Goal: Transaction & Acquisition: Purchase product/service

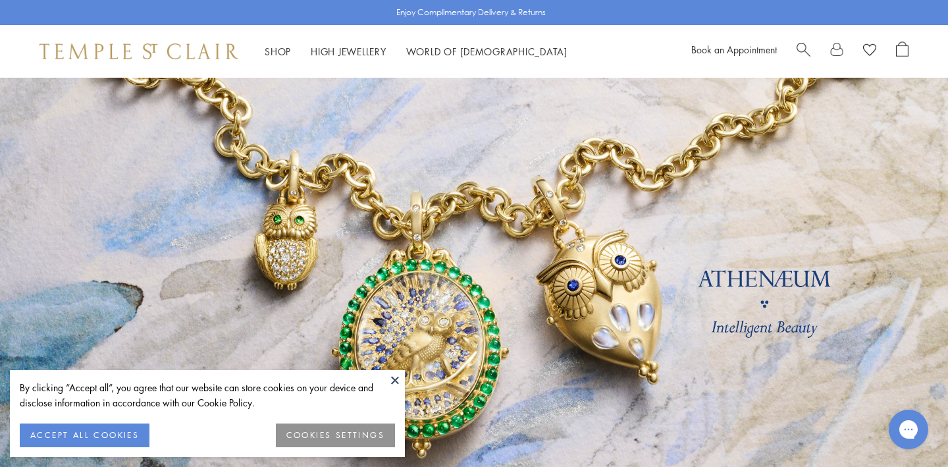
click at [392, 378] on button at bounding box center [395, 380] width 20 height 20
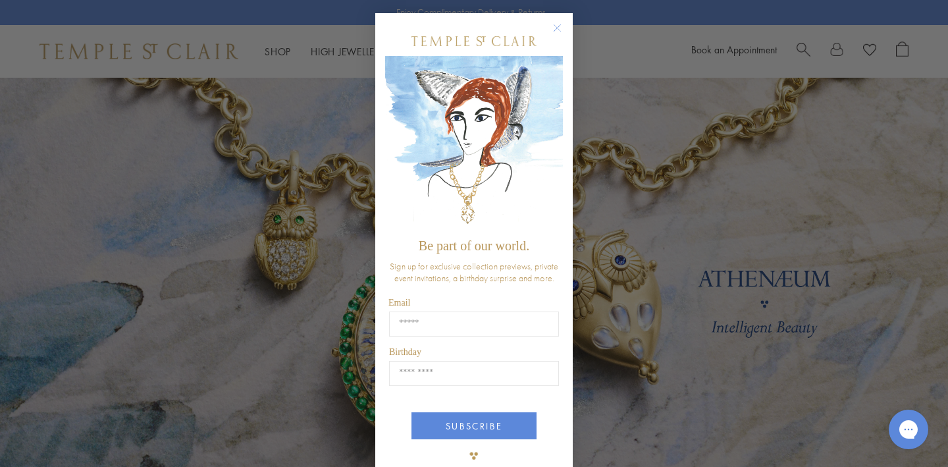
click at [559, 30] on icon "Close dialog" at bounding box center [557, 28] width 7 height 7
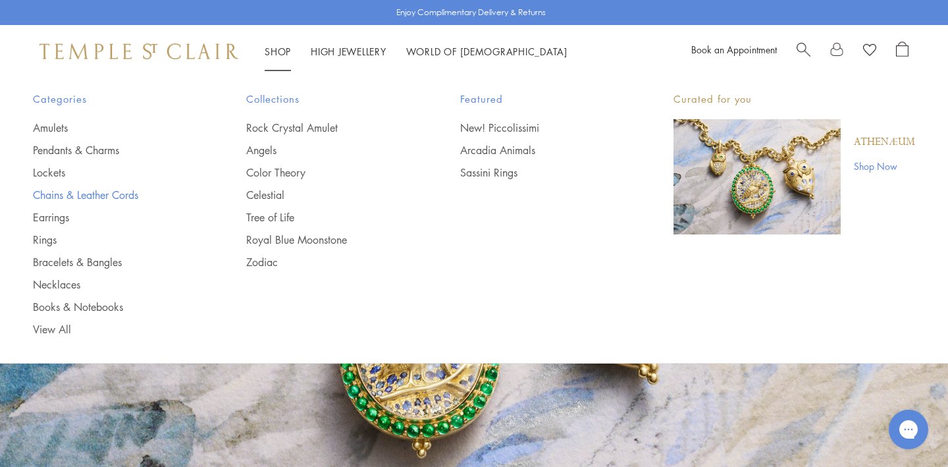
click at [101, 197] on link "Chains & Leather Cords" at bounding box center [113, 195] width 161 height 14
click at [57, 125] on link "Amulets" at bounding box center [113, 127] width 161 height 14
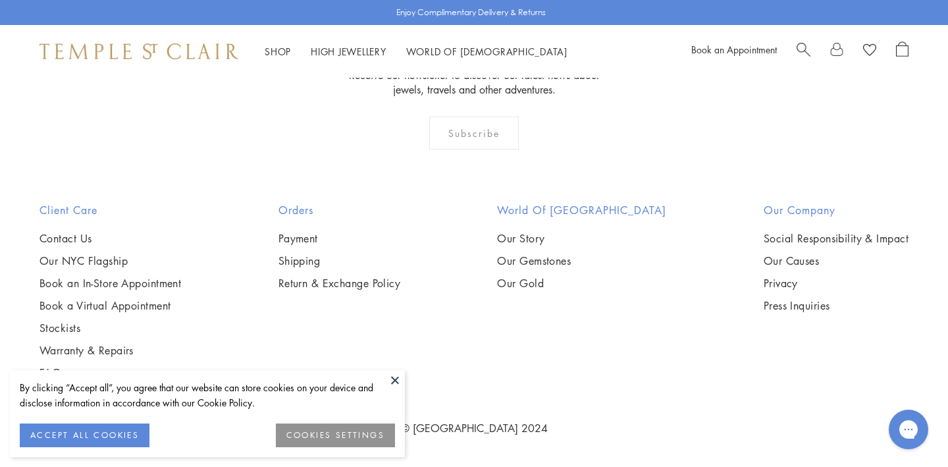
scroll to position [2461, 0]
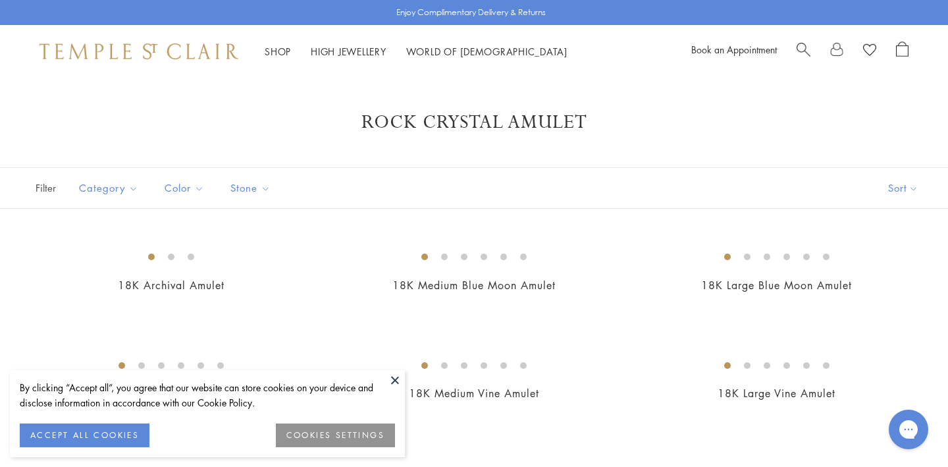
click at [395, 382] on button at bounding box center [395, 380] width 20 height 20
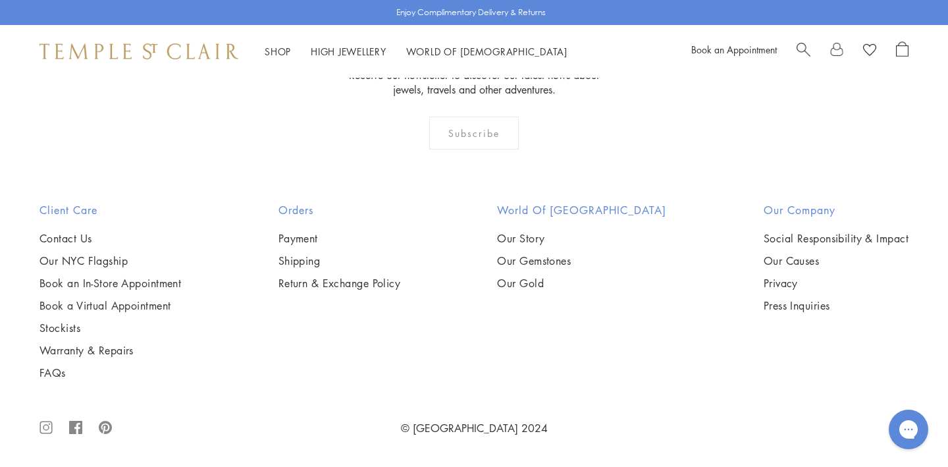
scroll to position [3770, 0]
click at [0, 0] on img at bounding box center [0, 0] width 0 height 0
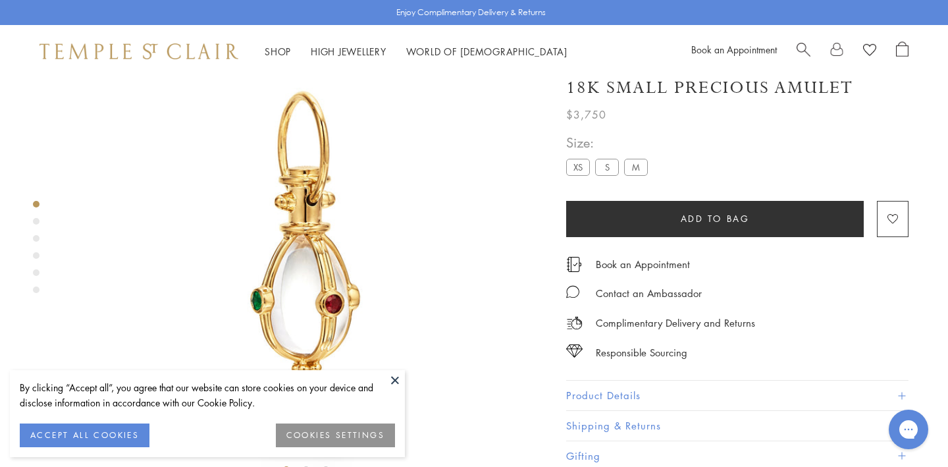
click at [642, 167] on label "M" at bounding box center [636, 167] width 24 height 16
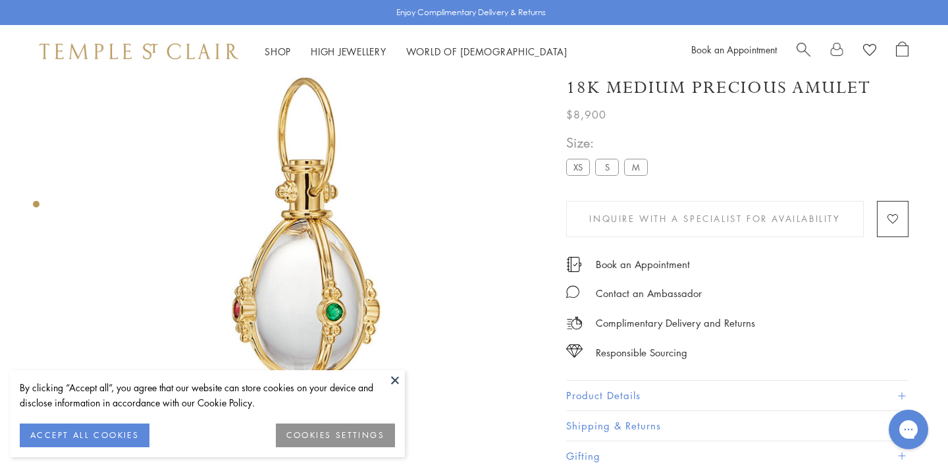
click at [396, 375] on button at bounding box center [395, 380] width 20 height 20
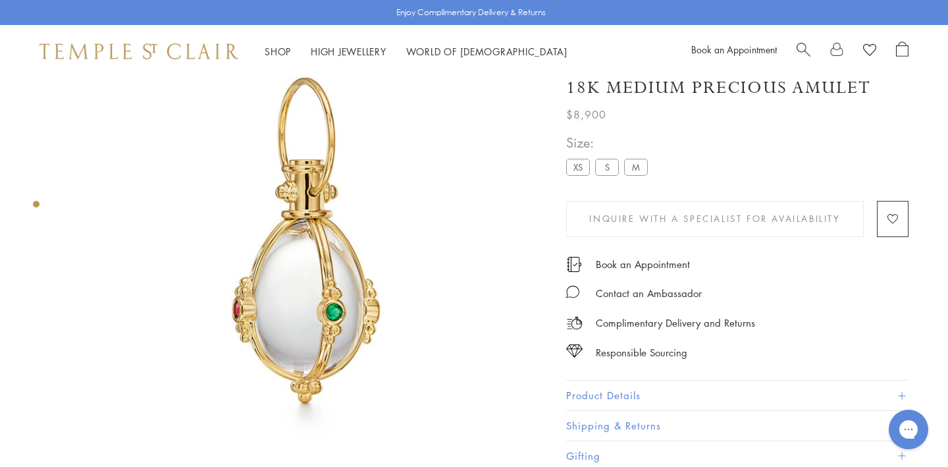
click at [604, 169] on label "S" at bounding box center [607, 167] width 24 height 16
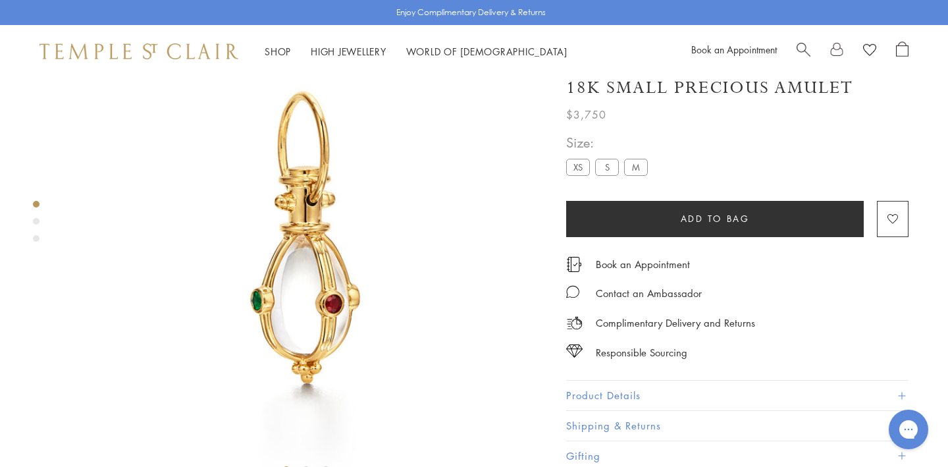
click at [640, 168] on label "M" at bounding box center [636, 167] width 24 height 16
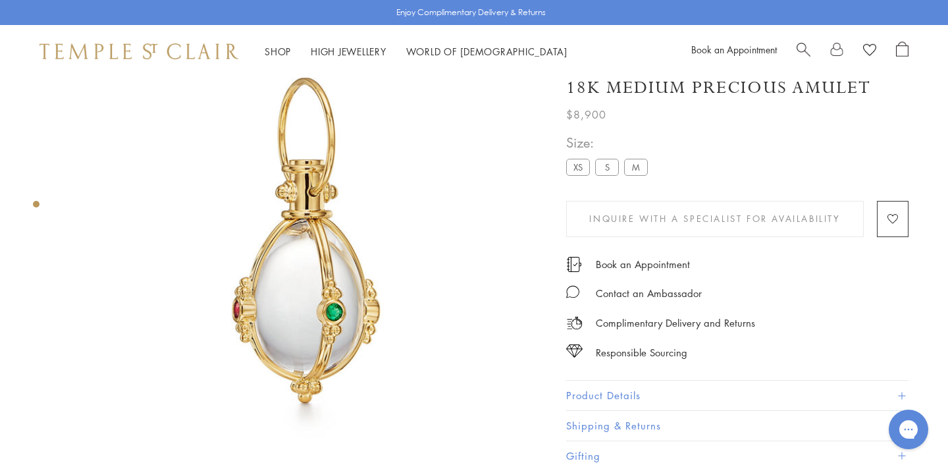
click at [611, 168] on label "S" at bounding box center [607, 167] width 24 height 16
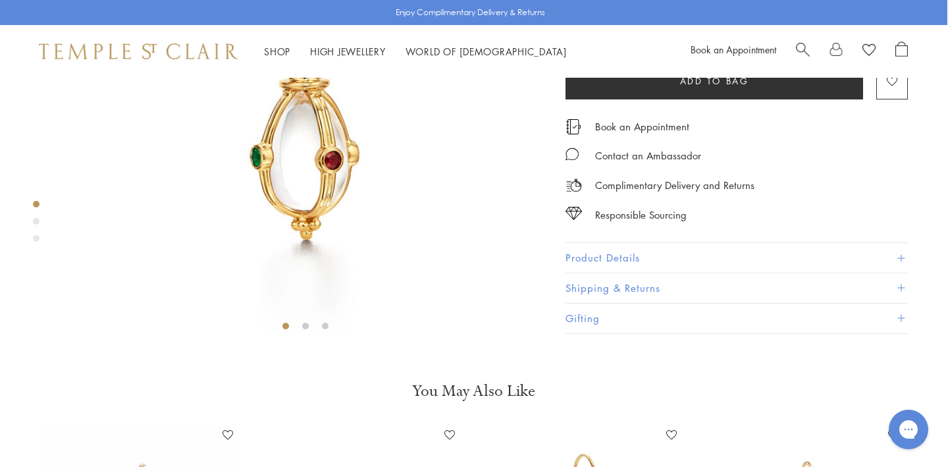
scroll to position [232, 1]
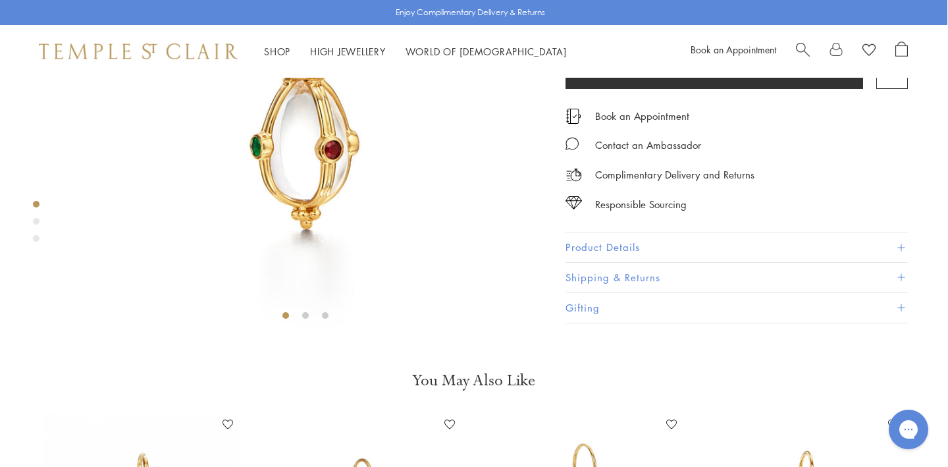
click at [595, 263] on button "Product Details" at bounding box center [736, 248] width 342 height 30
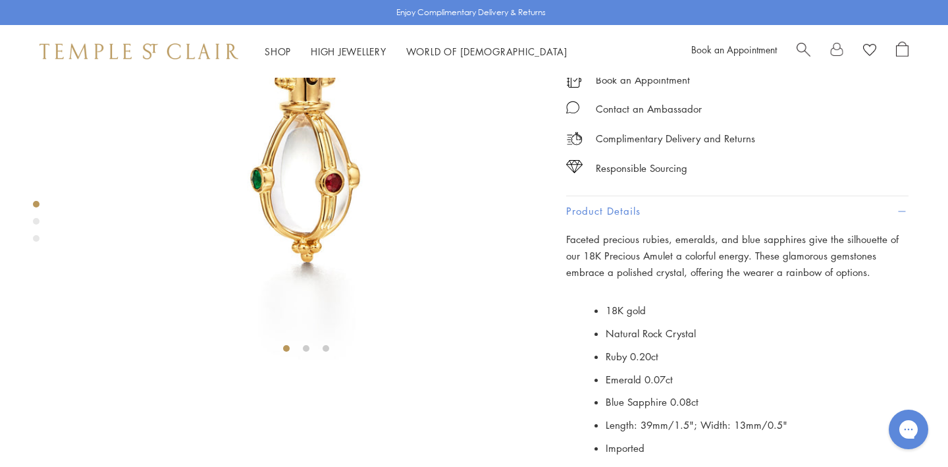
scroll to position [145, 0]
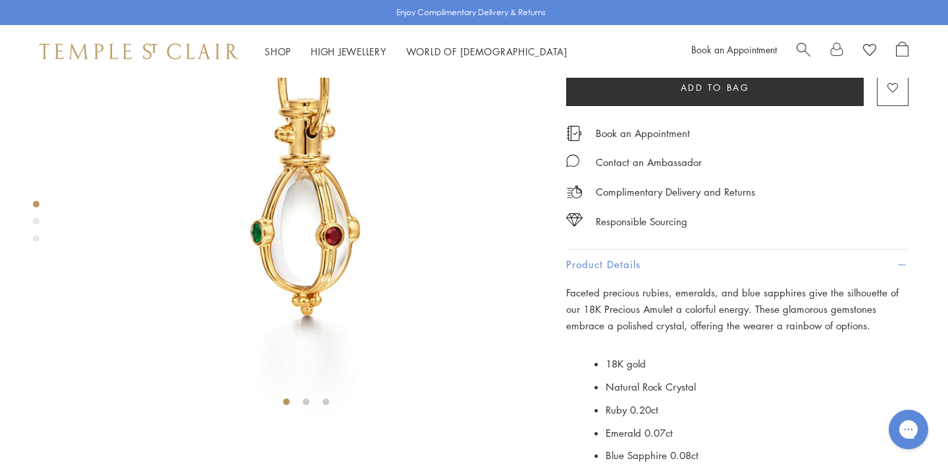
click at [575, 44] on label "XS" at bounding box center [578, 36] width 24 height 16
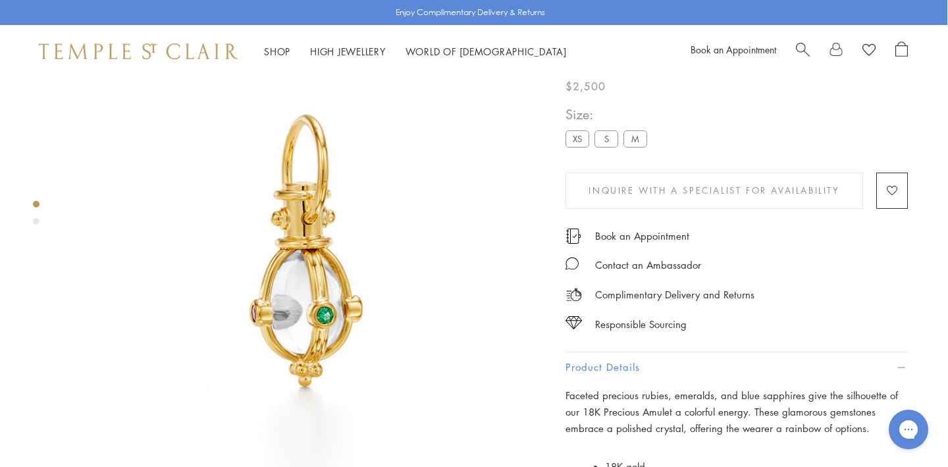
scroll to position [43, 1]
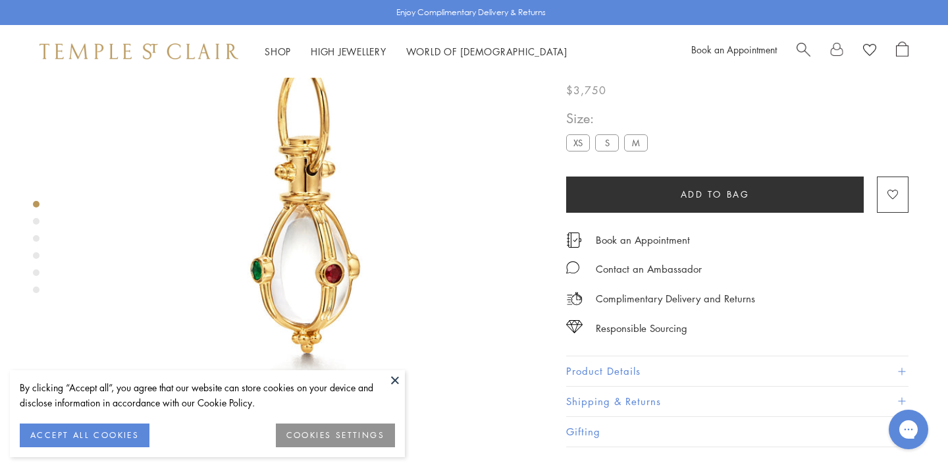
scroll to position [111, 0]
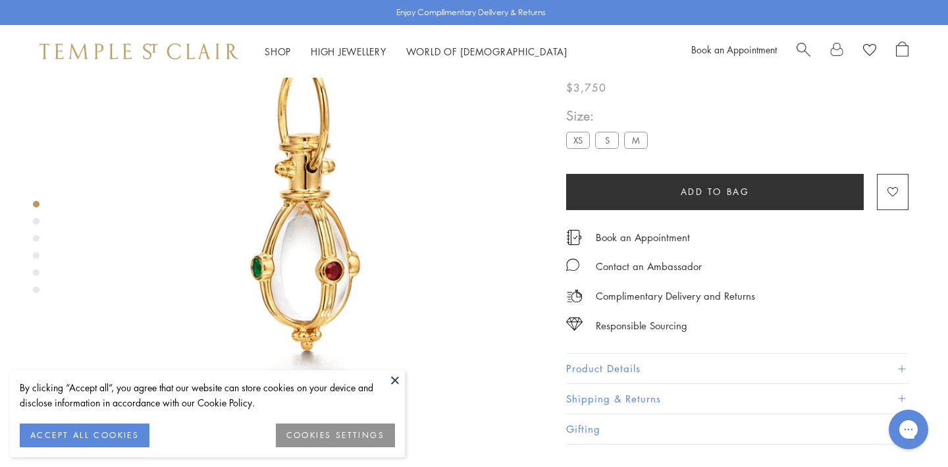
click at [395, 377] on button at bounding box center [395, 380] width 20 height 20
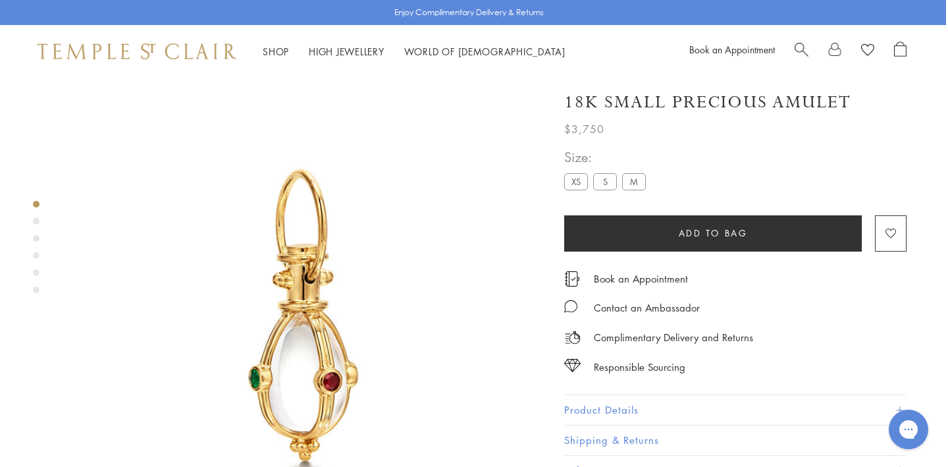
scroll to position [0, 2]
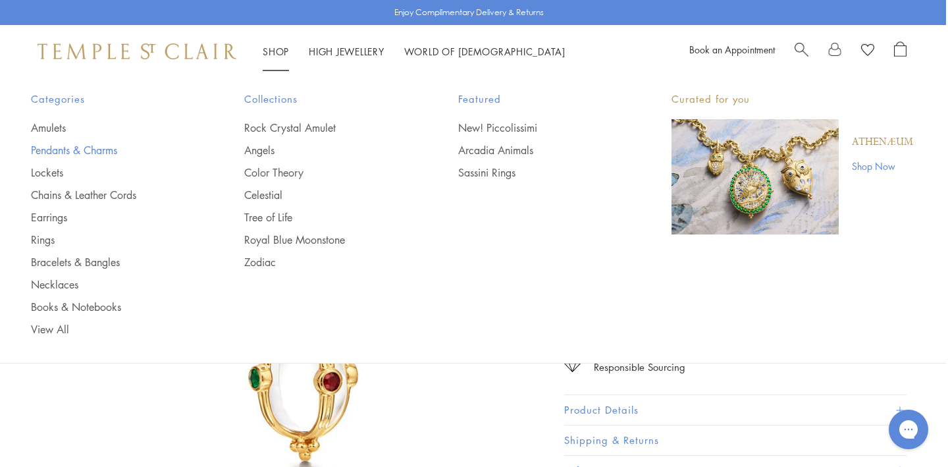
click at [92, 148] on link "Pendants & Charms" at bounding box center [111, 150] width 161 height 14
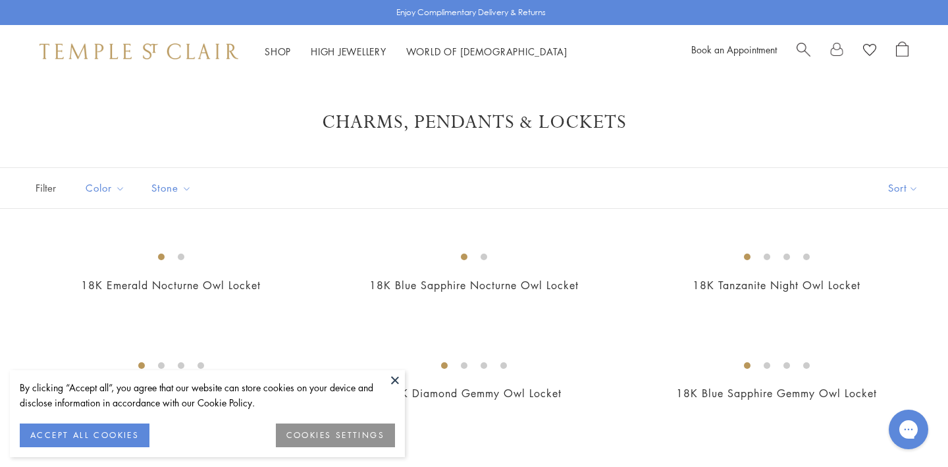
click at [395, 378] on button at bounding box center [395, 380] width 20 height 20
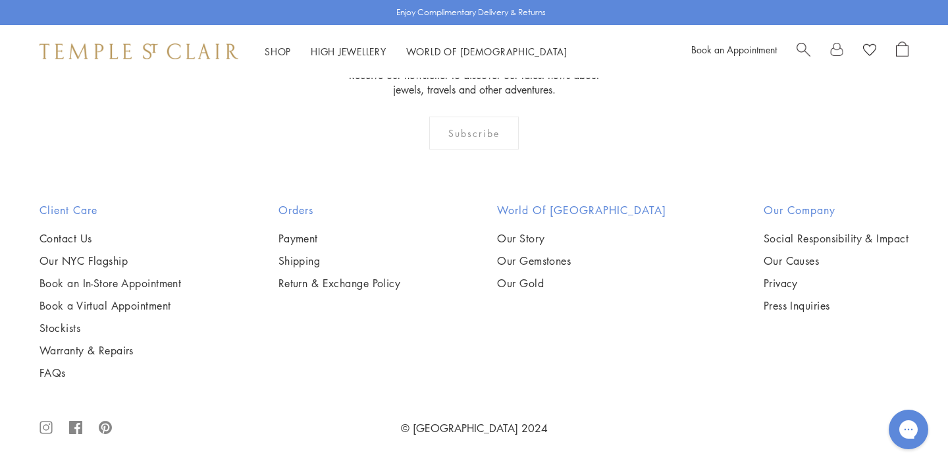
scroll to position [3416, 0]
click at [0, 0] on img at bounding box center [0, 0] width 0 height 0
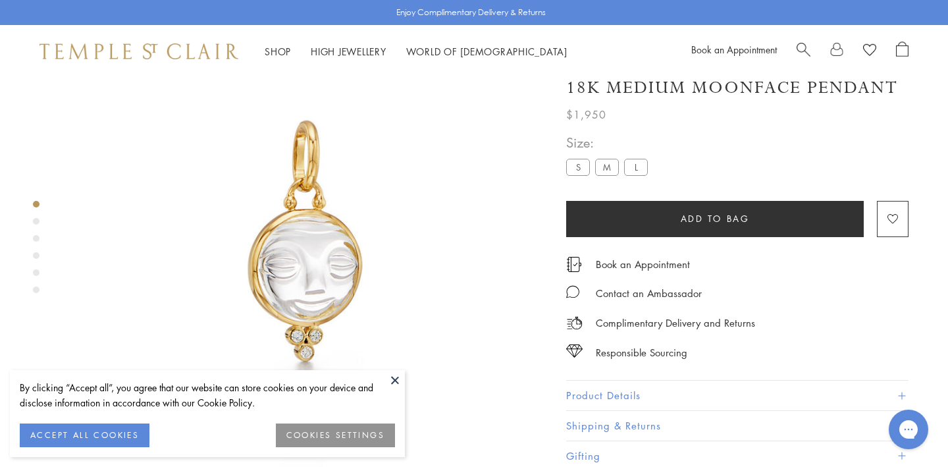
click at [394, 378] on button at bounding box center [395, 380] width 20 height 20
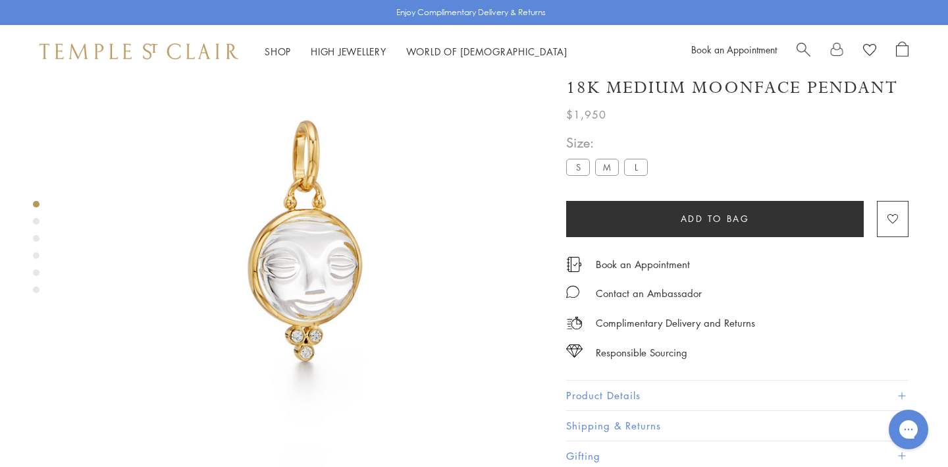
click at [639, 165] on label "L" at bounding box center [636, 167] width 24 height 16
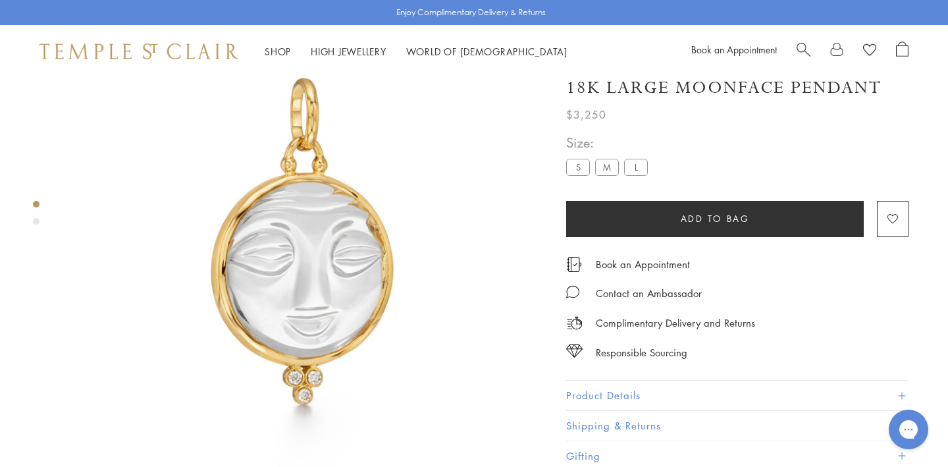
click at [610, 168] on label "M" at bounding box center [607, 167] width 24 height 16
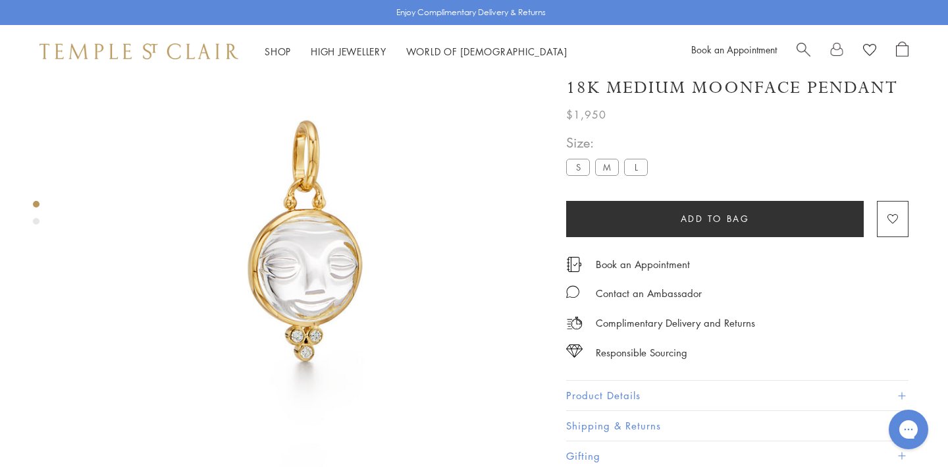
click at [579, 167] on label "S" at bounding box center [578, 167] width 24 height 16
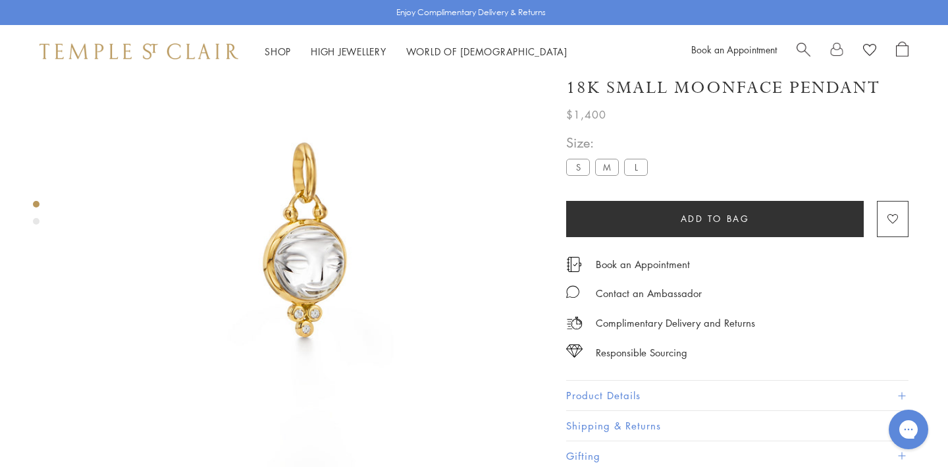
click at [602, 166] on label "M" at bounding box center [607, 167] width 24 height 16
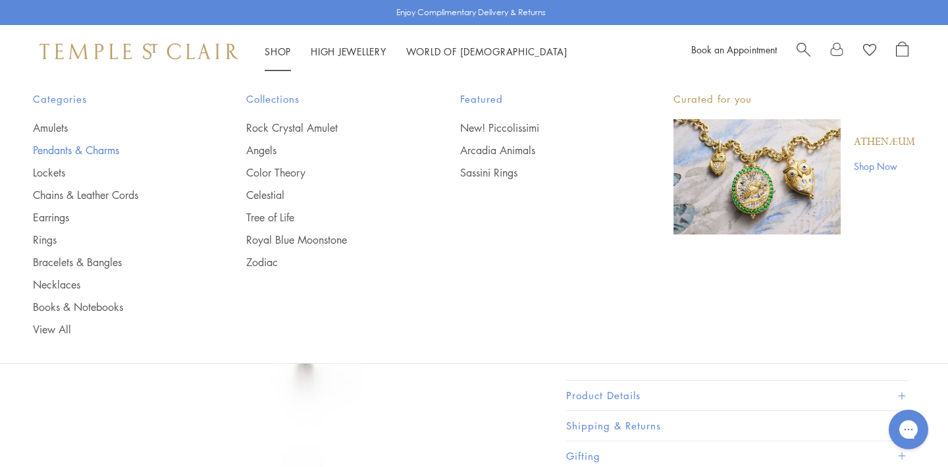
click at [93, 149] on link "Pendants & Charms" at bounding box center [113, 150] width 161 height 14
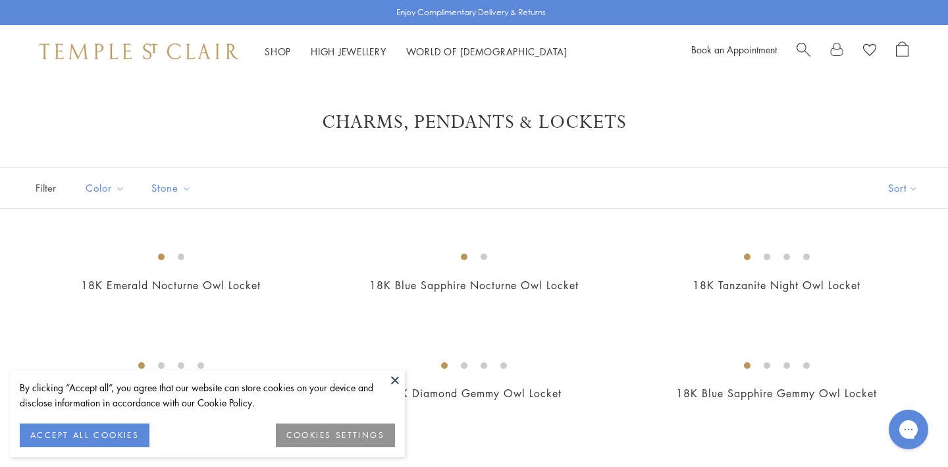
click at [396, 381] on button at bounding box center [395, 380] width 20 height 20
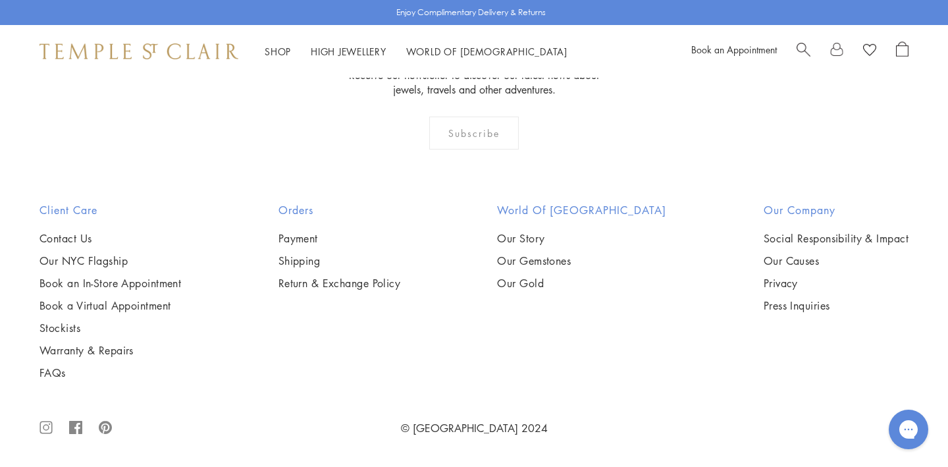
scroll to position [7542, 0]
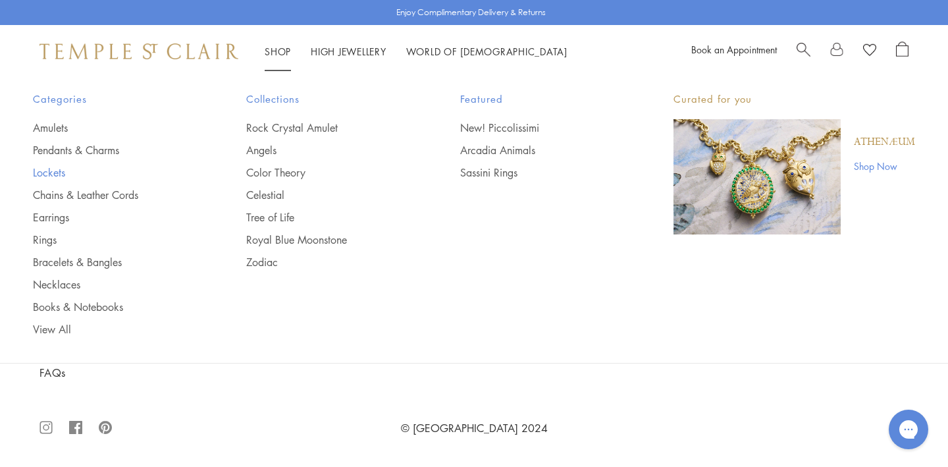
click at [49, 170] on link "Lockets" at bounding box center [113, 172] width 161 height 14
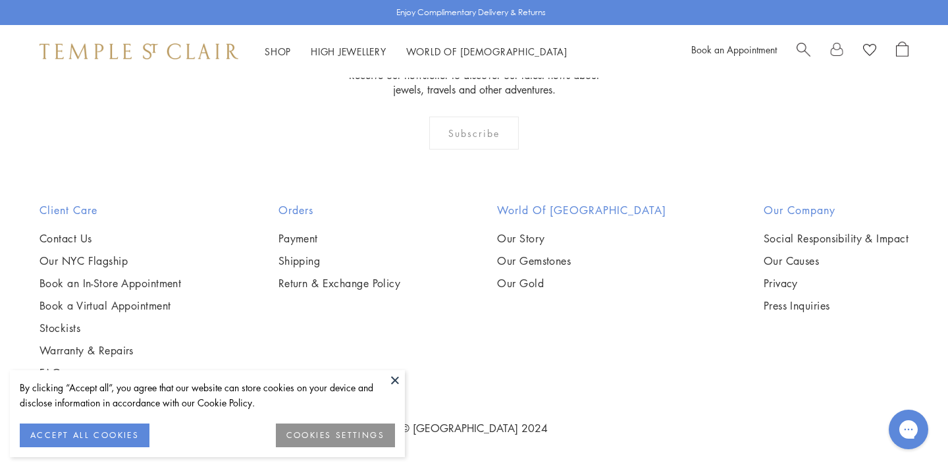
scroll to position [2375, 0]
click at [0, 0] on img at bounding box center [0, 0] width 0 height 0
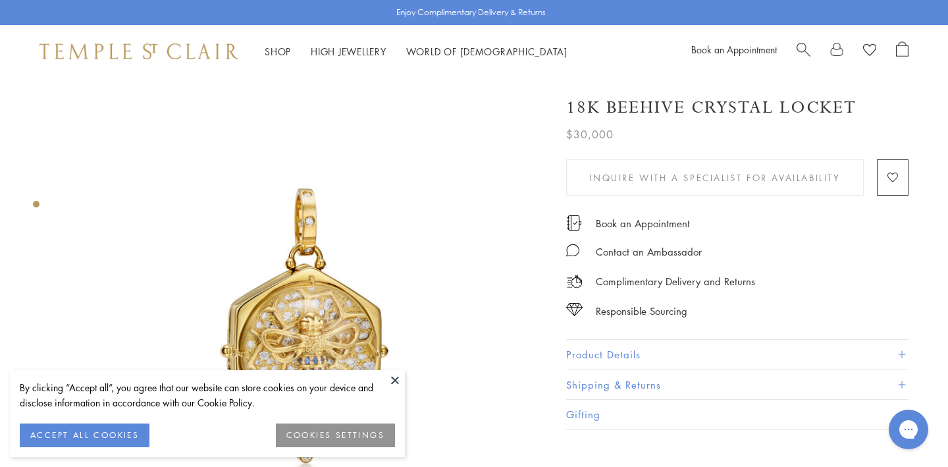
click at [391, 380] on button at bounding box center [395, 380] width 20 height 20
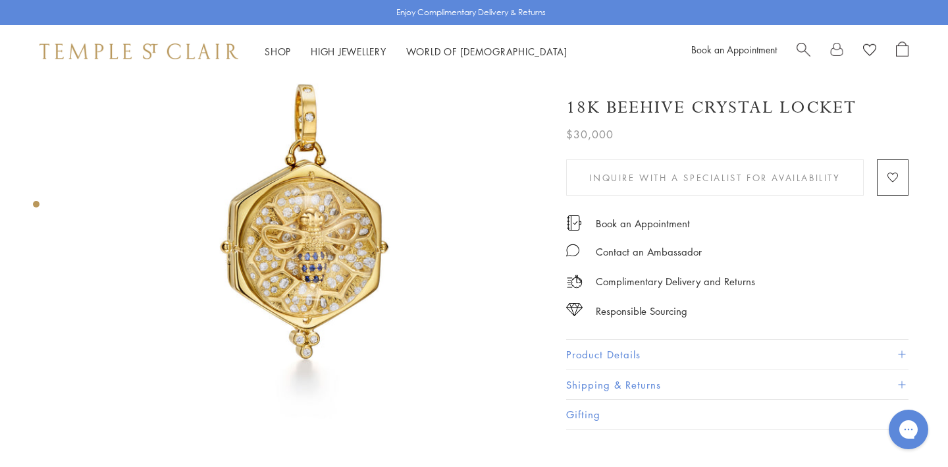
scroll to position [84, 0]
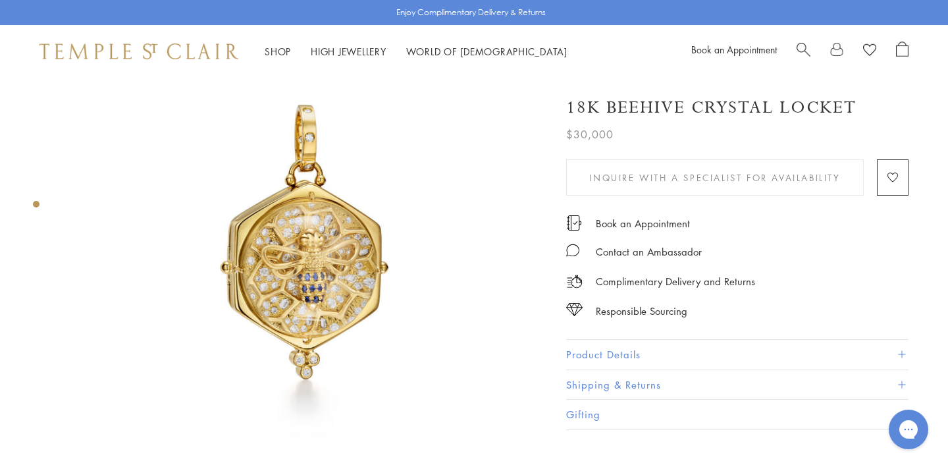
click at [418, 240] on img at bounding box center [306, 234] width 480 height 480
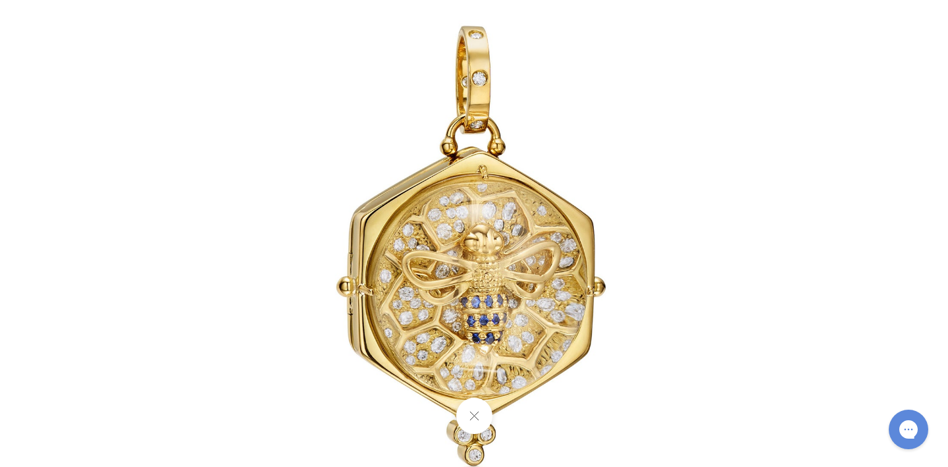
click at [472, 411] on button at bounding box center [473, 415] width 36 height 36
